Goal: Check status: Check status

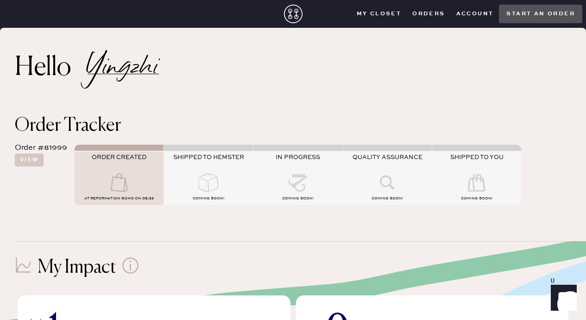
click at [125, 165] on div "ORDER CREATED" at bounding box center [119, 163] width 89 height 20
click at [206, 165] on div "SHIPPED TO HEMSTER" at bounding box center [208, 163] width 89 height 20
click at [108, 177] on icon at bounding box center [119, 182] width 37 height 19
click at [38, 160] on button "View" at bounding box center [29, 159] width 29 height 13
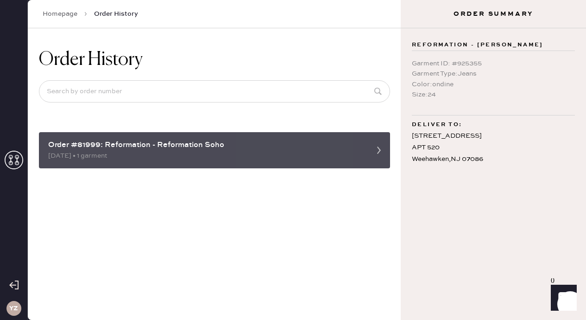
click at [103, 152] on div "08/26/2025 • 1 garment" at bounding box center [206, 156] width 316 height 10
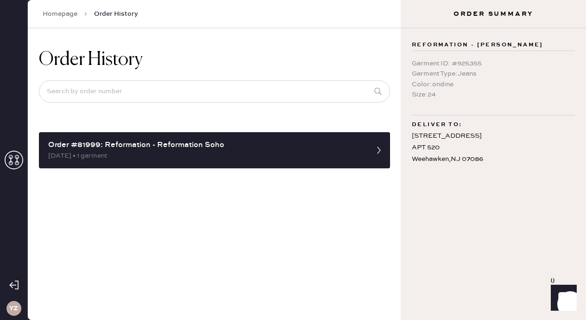
click at [7, 160] on icon at bounding box center [14, 160] width 19 height 19
